Goal: Task Accomplishment & Management: Use online tool/utility

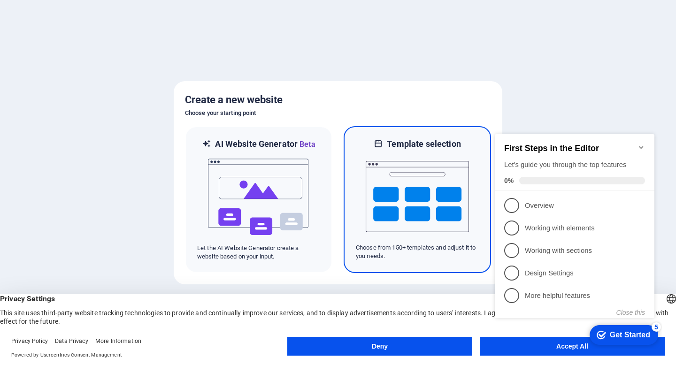
click at [404, 174] on img at bounding box center [417, 197] width 103 height 94
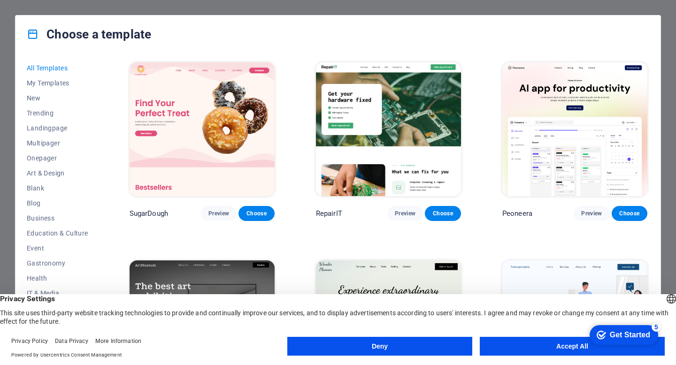
click at [522, 344] on button "Accept All" at bounding box center [572, 346] width 185 height 19
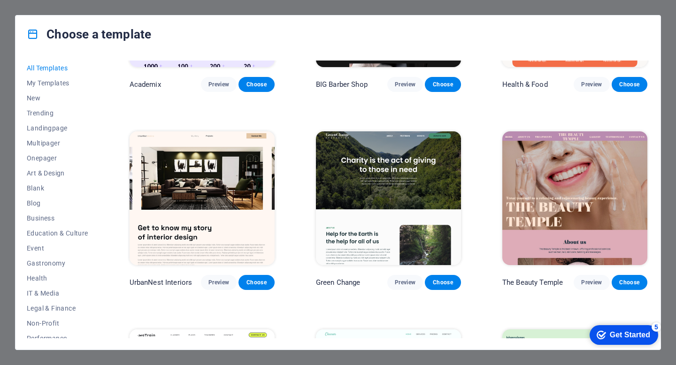
scroll to position [925, 0]
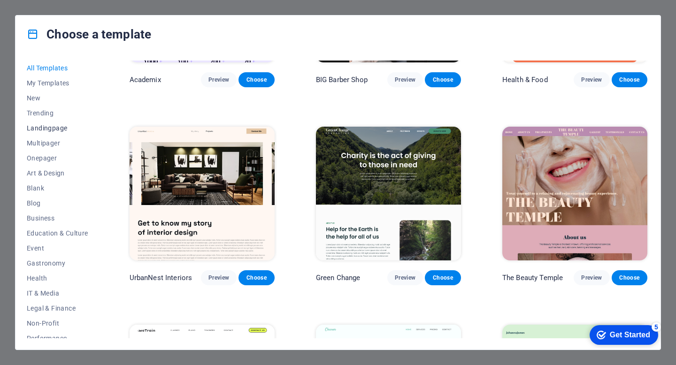
click at [45, 129] on span "Landingpage" at bounding box center [57, 128] width 61 height 8
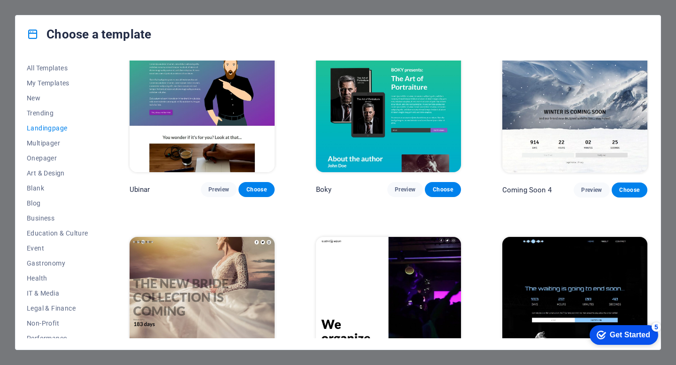
scroll to position [1456, 0]
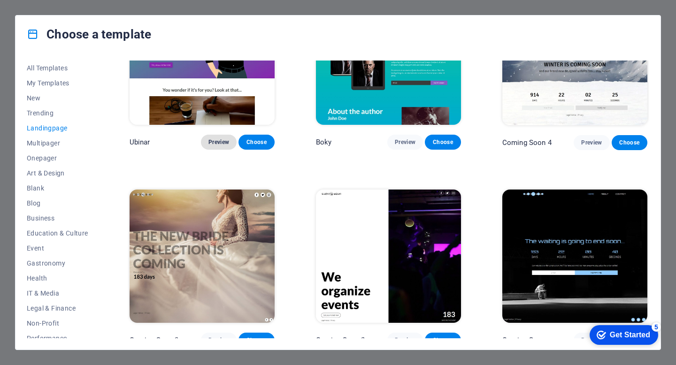
click at [220, 138] on span "Preview" at bounding box center [218, 142] width 21 height 8
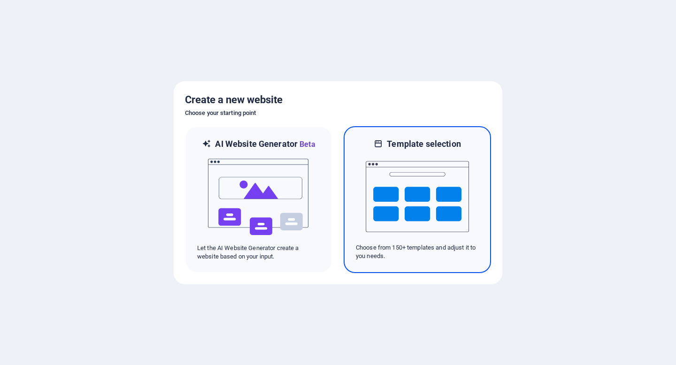
click at [413, 178] on img at bounding box center [417, 197] width 103 height 94
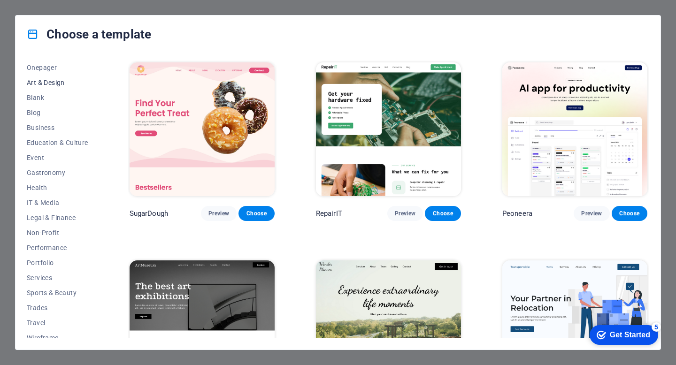
scroll to position [98, 0]
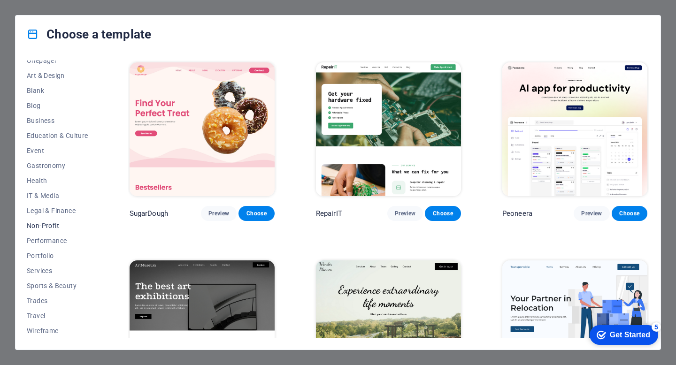
click at [49, 227] on span "Non-Profit" at bounding box center [57, 226] width 61 height 8
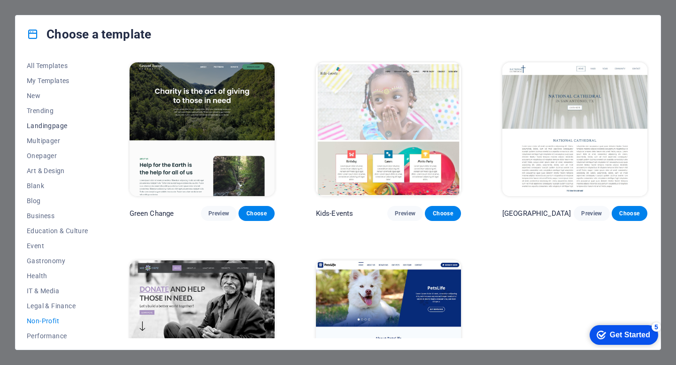
scroll to position [0, 0]
click at [34, 96] on span "New" at bounding box center [57, 98] width 61 height 8
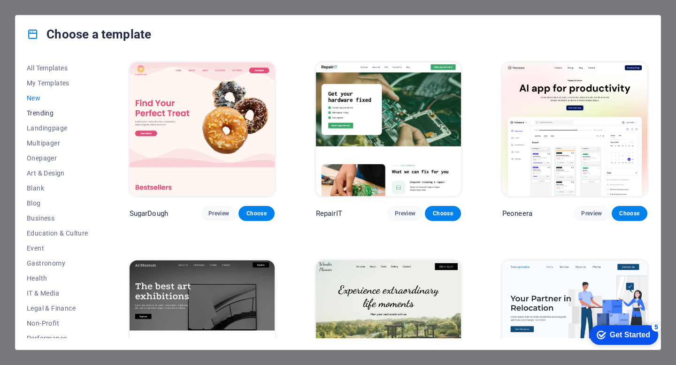
click at [36, 111] on span "Trending" at bounding box center [57, 113] width 61 height 8
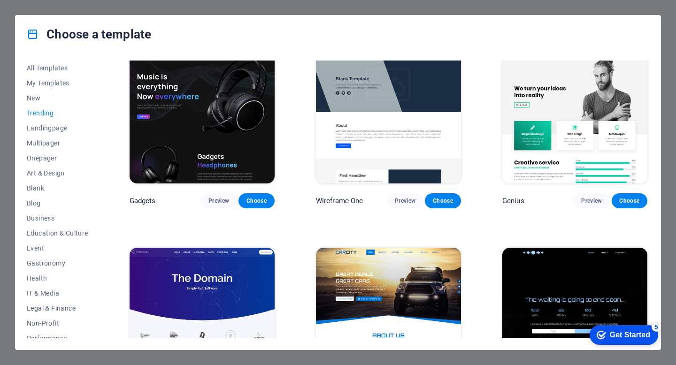
scroll to position [608, 0]
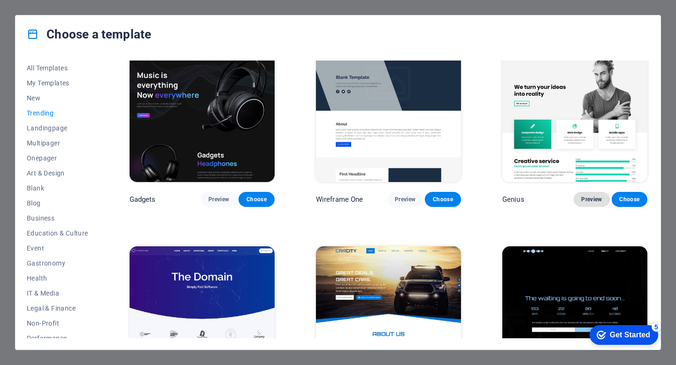
click at [590, 196] on span "Preview" at bounding box center [591, 200] width 21 height 8
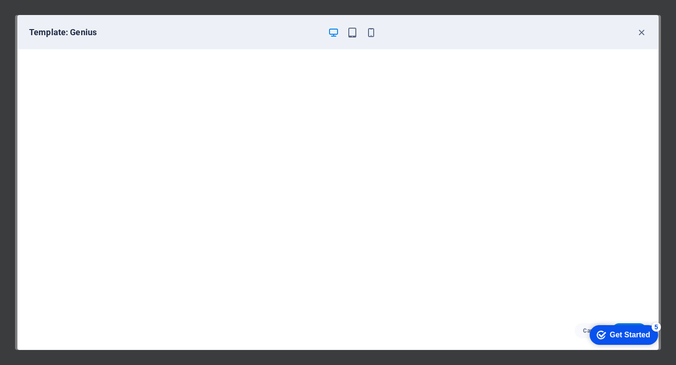
click div "checkmark Get Started 5 First Steps in the Editor Let's guide you through the t…"
click at [640, 31] on icon "button" at bounding box center [641, 32] width 11 height 11
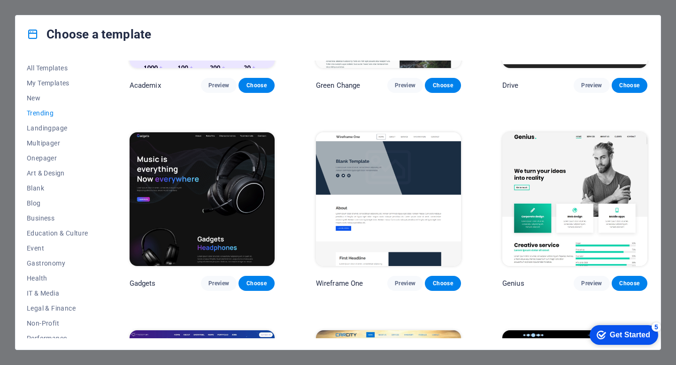
scroll to position [507, 0]
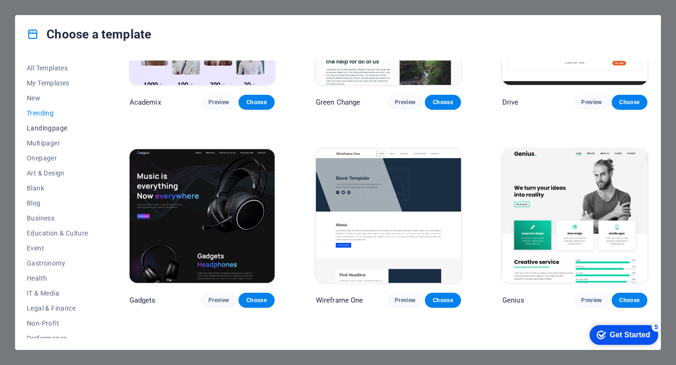
click at [64, 130] on span "Landingpage" at bounding box center [57, 128] width 61 height 8
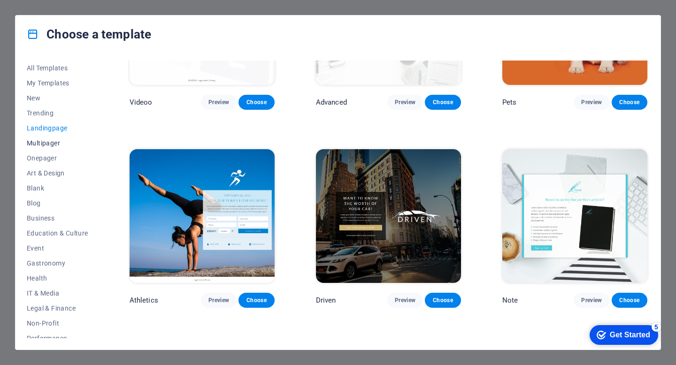
click at [55, 142] on span "Multipager" at bounding box center [57, 143] width 61 height 8
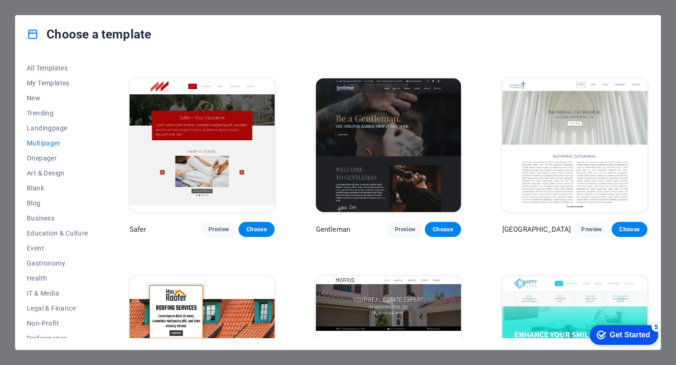
scroll to position [2158, 0]
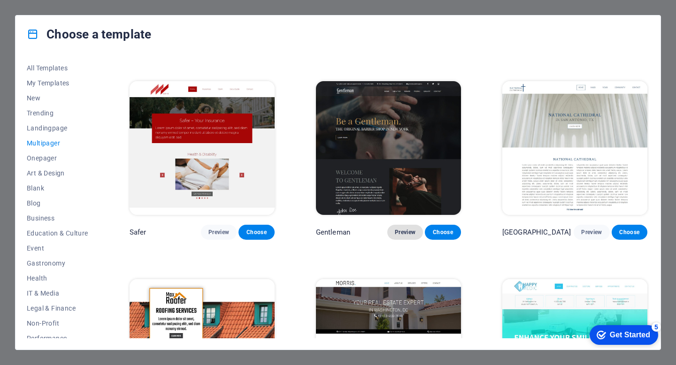
click at [402, 229] on span "Preview" at bounding box center [405, 233] width 21 height 8
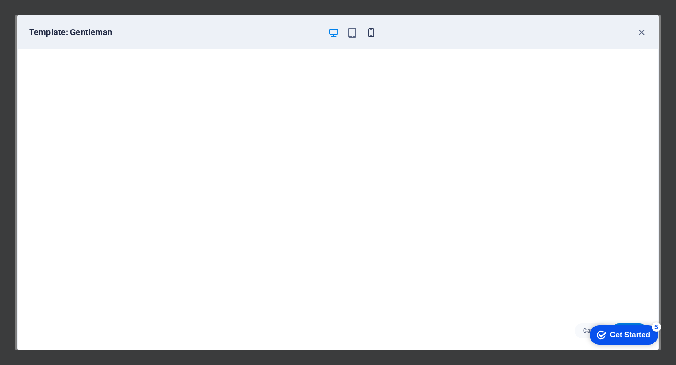
click at [370, 33] on icon "button" at bounding box center [371, 32] width 11 height 11
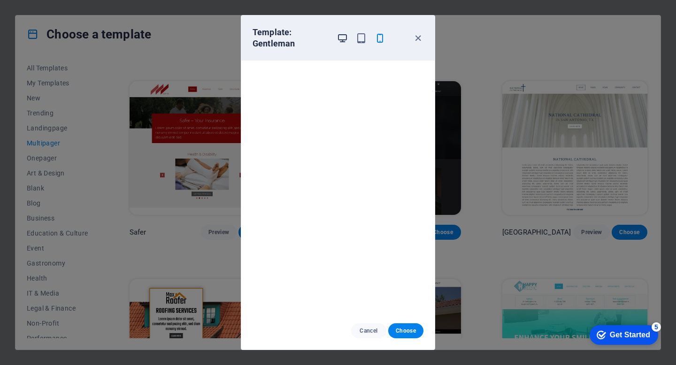
click at [343, 41] on icon "button" at bounding box center [342, 38] width 11 height 11
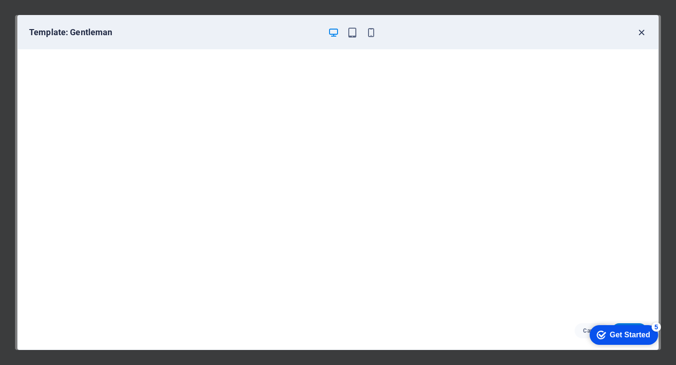
click at [640, 31] on icon "button" at bounding box center [641, 32] width 11 height 11
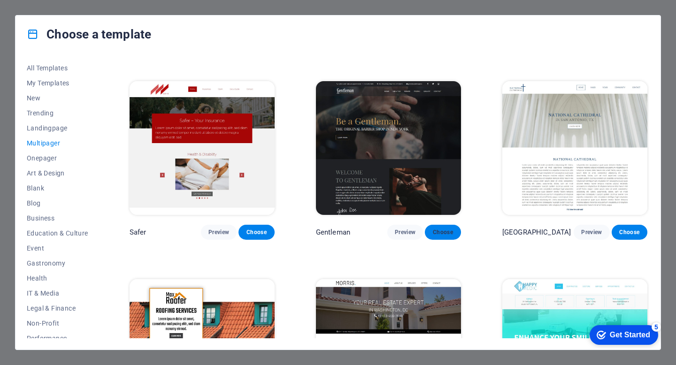
click at [444, 229] on span "Choose" at bounding box center [442, 233] width 21 height 8
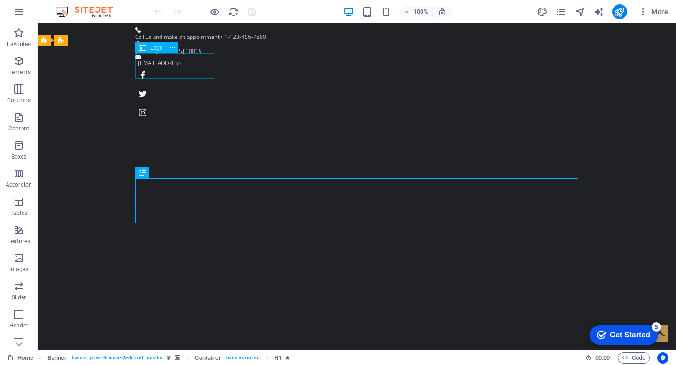
click at [149, 50] on div "Logo" at bounding box center [150, 47] width 31 height 11
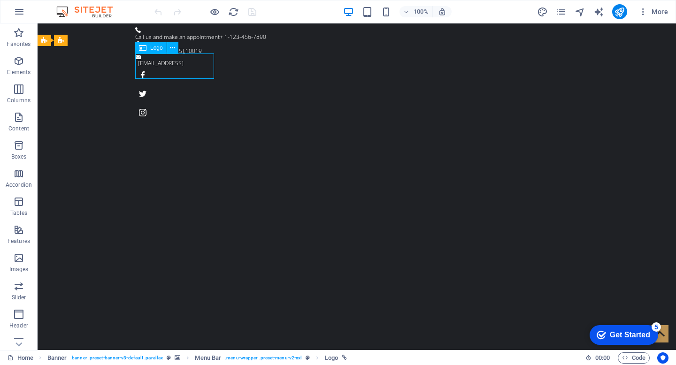
click at [145, 47] on icon at bounding box center [143, 47] width 8 height 11
click at [174, 46] on icon at bounding box center [172, 48] width 5 height 10
click at [150, 48] on span "Logo" at bounding box center [156, 48] width 13 height 6
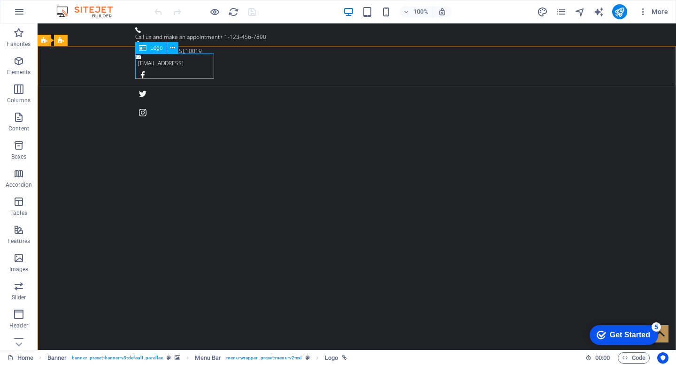
select select "px"
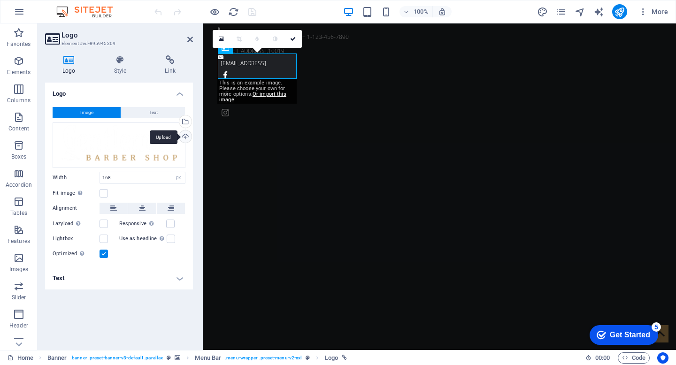
click at [184, 137] on div "Upload" at bounding box center [184, 137] width 14 height 14
